Goal: Find contact information: Find contact information

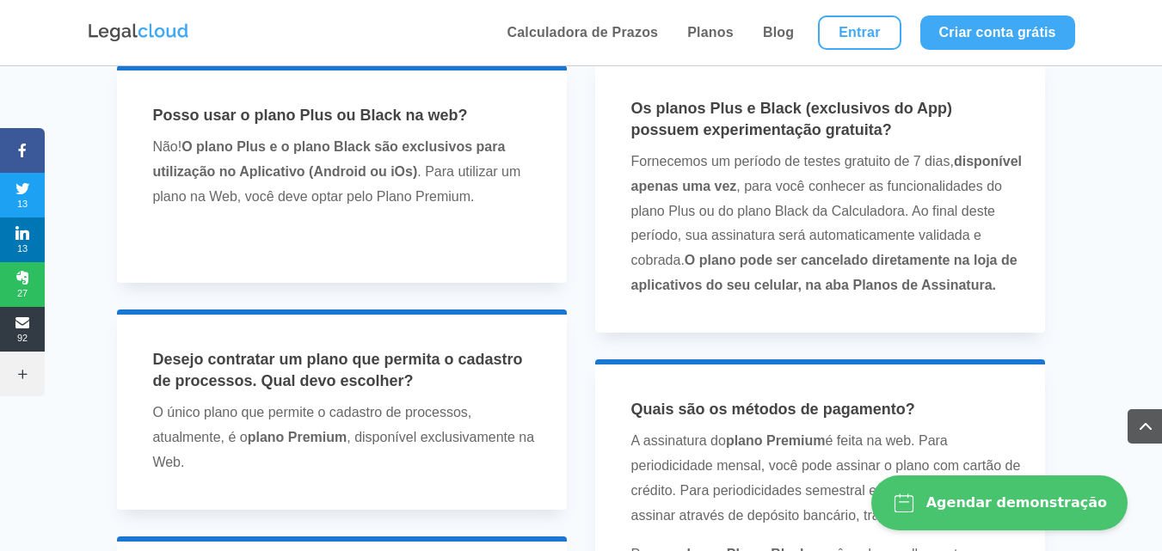
scroll to position [4385, 0]
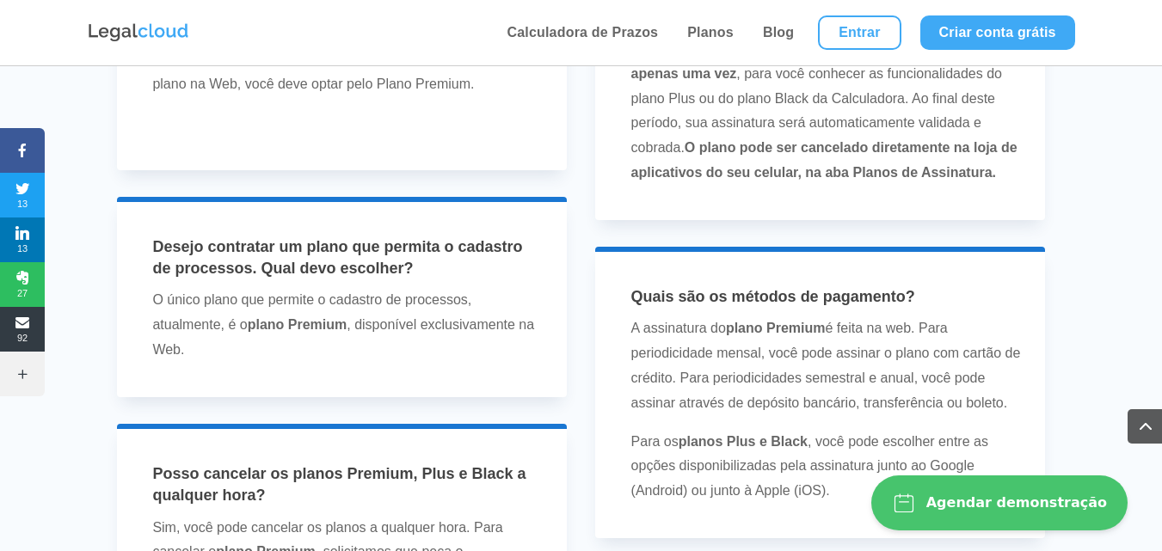
click at [1008, 490] on button "Agendar demonstração" at bounding box center [999, 503] width 256 height 55
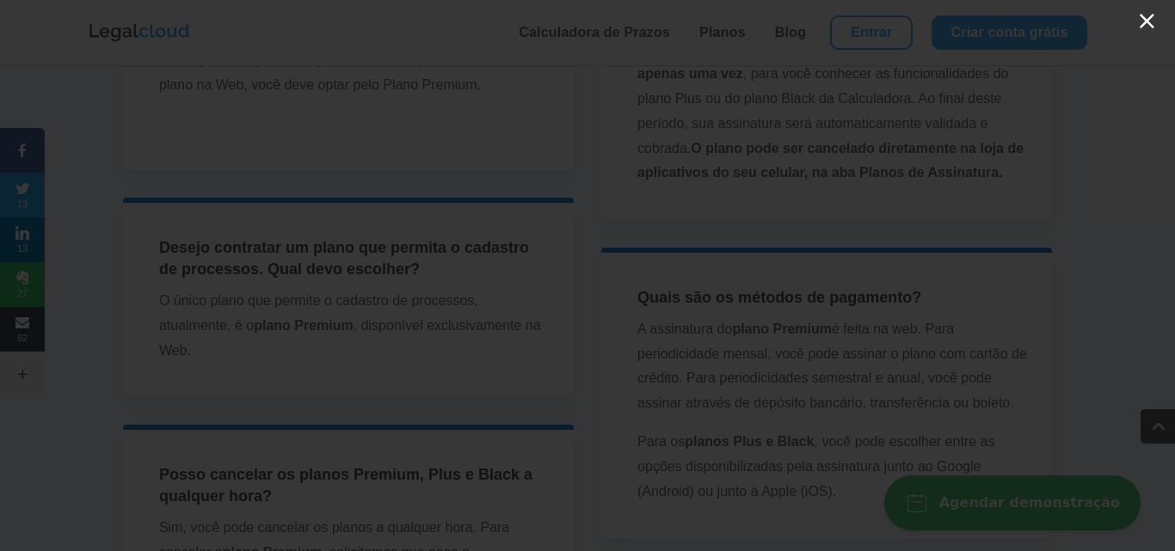
click at [1147, 27] on button "×" at bounding box center [1146, 21] width 21 height 25
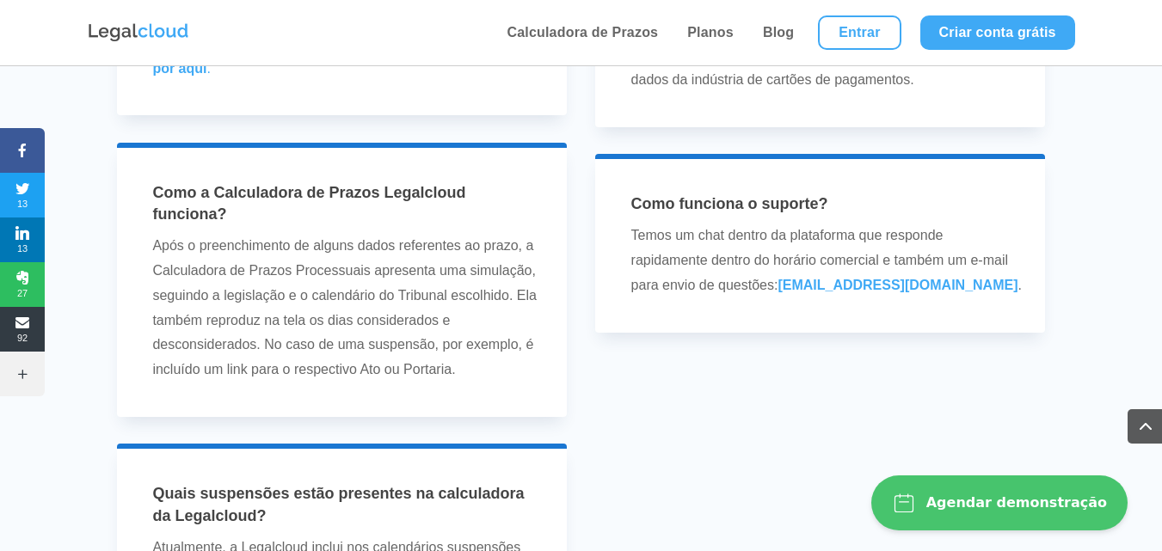
scroll to position [5331, 0]
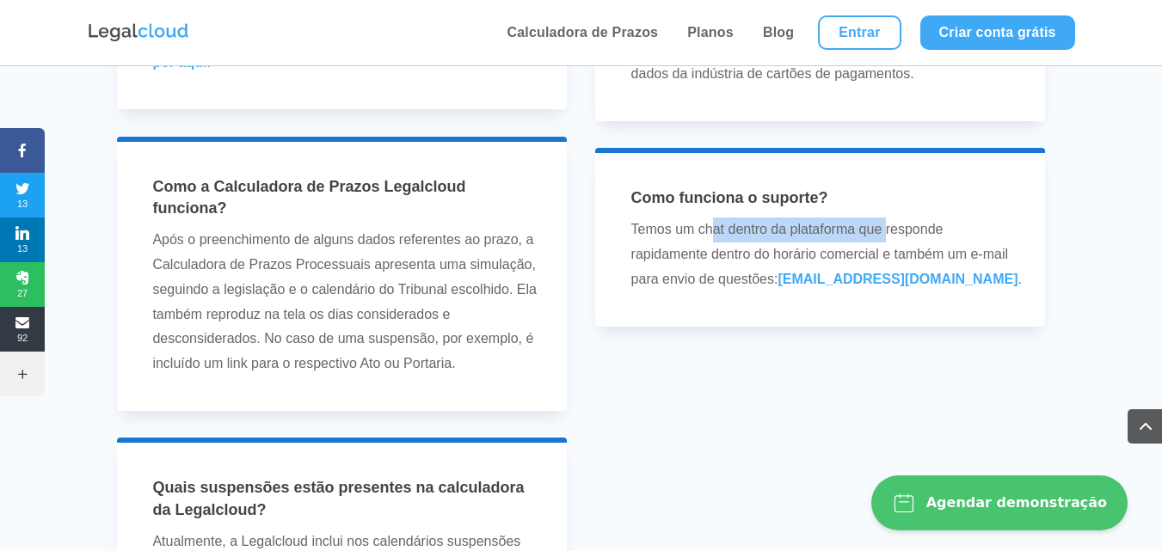
drag, startPoint x: 715, startPoint y: 230, endPoint x: 887, endPoint y: 240, distance: 172.3
click at [887, 240] on p "Temos um chat dentro da plataforma que responde rapidamente dentro do horário c…" at bounding box center [826, 255] width 391 height 74
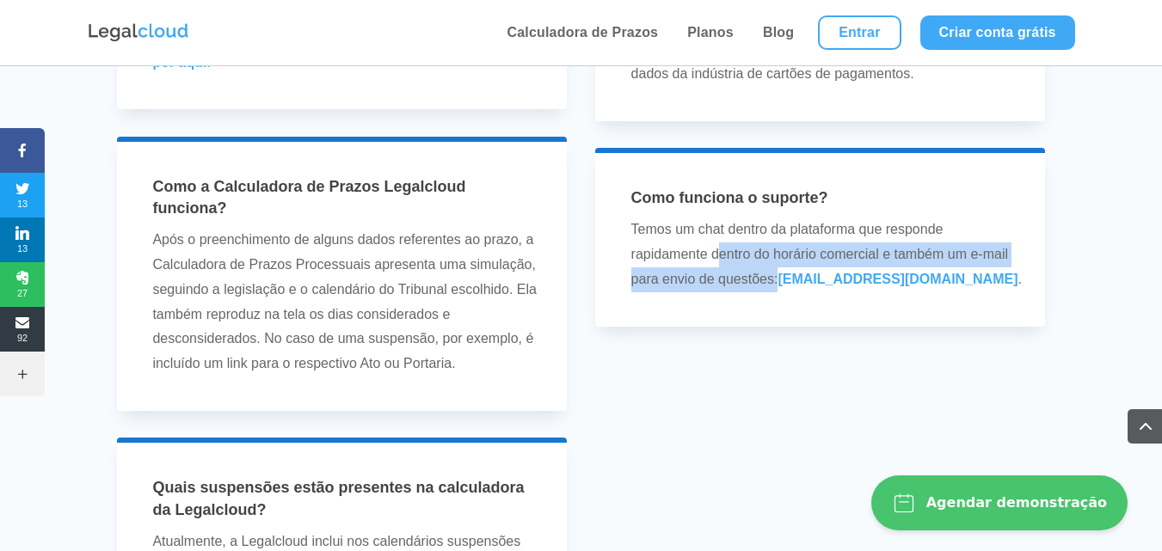
drag, startPoint x: 722, startPoint y: 261, endPoint x: 778, endPoint y: 280, distance: 59.3
click at [778, 280] on p "Temos um chat dentro da plataforma que responde rapidamente dentro do horário c…" at bounding box center [826, 255] width 391 height 74
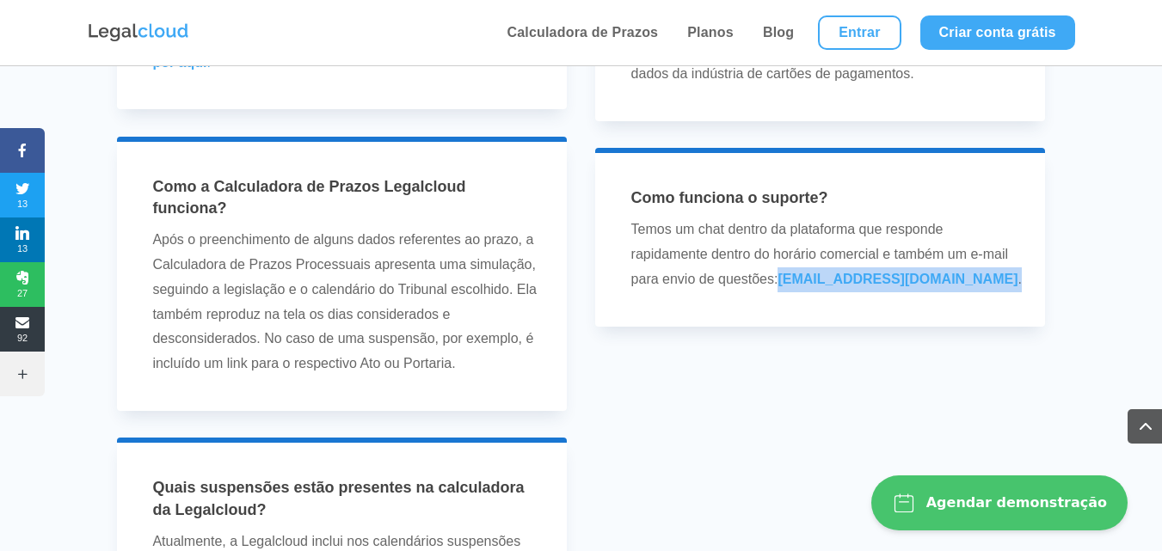
drag, startPoint x: 779, startPoint y: 280, endPoint x: 991, endPoint y: 279, distance: 212.4
click at [991, 279] on p "Temos um chat dentro da plataforma que responde rapidamente dentro do horário c…" at bounding box center [826, 255] width 391 height 74
copy p "[EMAIL_ADDRESS][DOMAIN_NAME] ."
drag, startPoint x: 778, startPoint y: 281, endPoint x: 964, endPoint y: 280, distance: 185.7
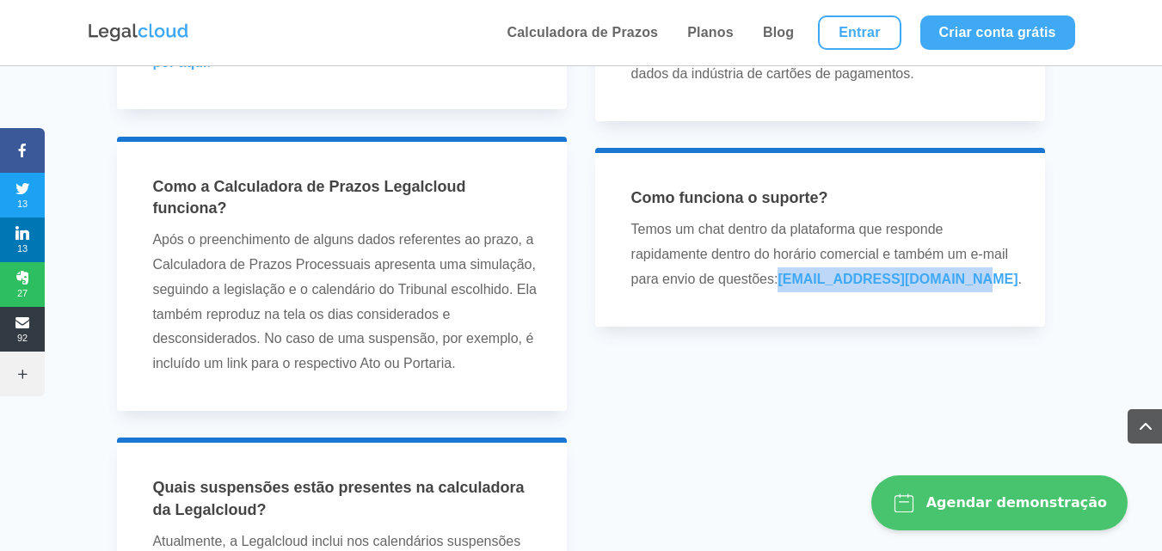
click at [964, 280] on p "Temos um chat dentro da plataforma que responde rapidamente dentro do horário c…" at bounding box center [826, 255] width 391 height 74
copy p "[EMAIL_ADDRESS][DOMAIN_NAME]"
click at [755, 307] on div "Como funciona o suporte? Temos um chat dentro da plataforma que responde rapida…" at bounding box center [820, 237] width 451 height 179
